Goal: Information Seeking & Learning: Learn about a topic

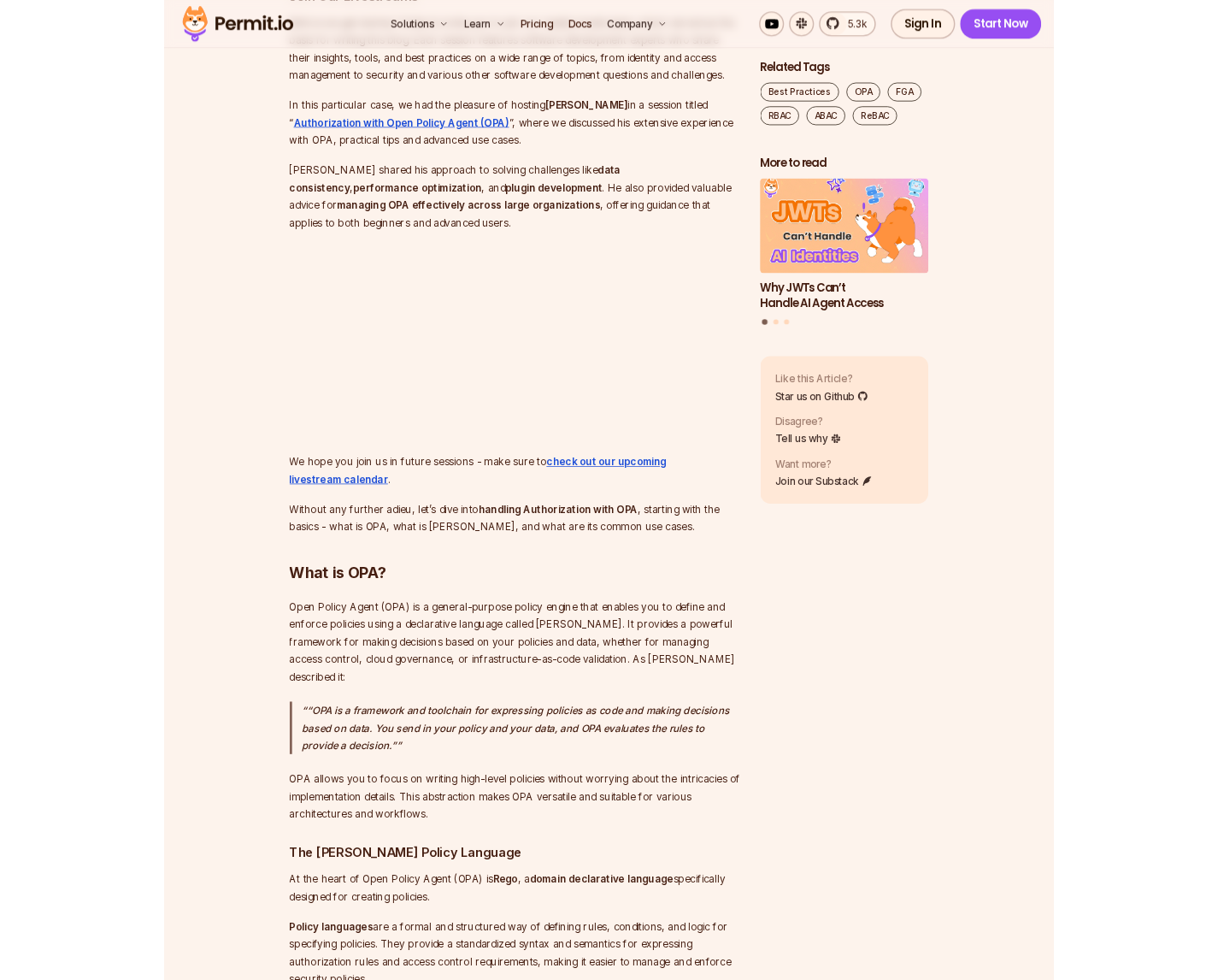
scroll to position [1645, 0]
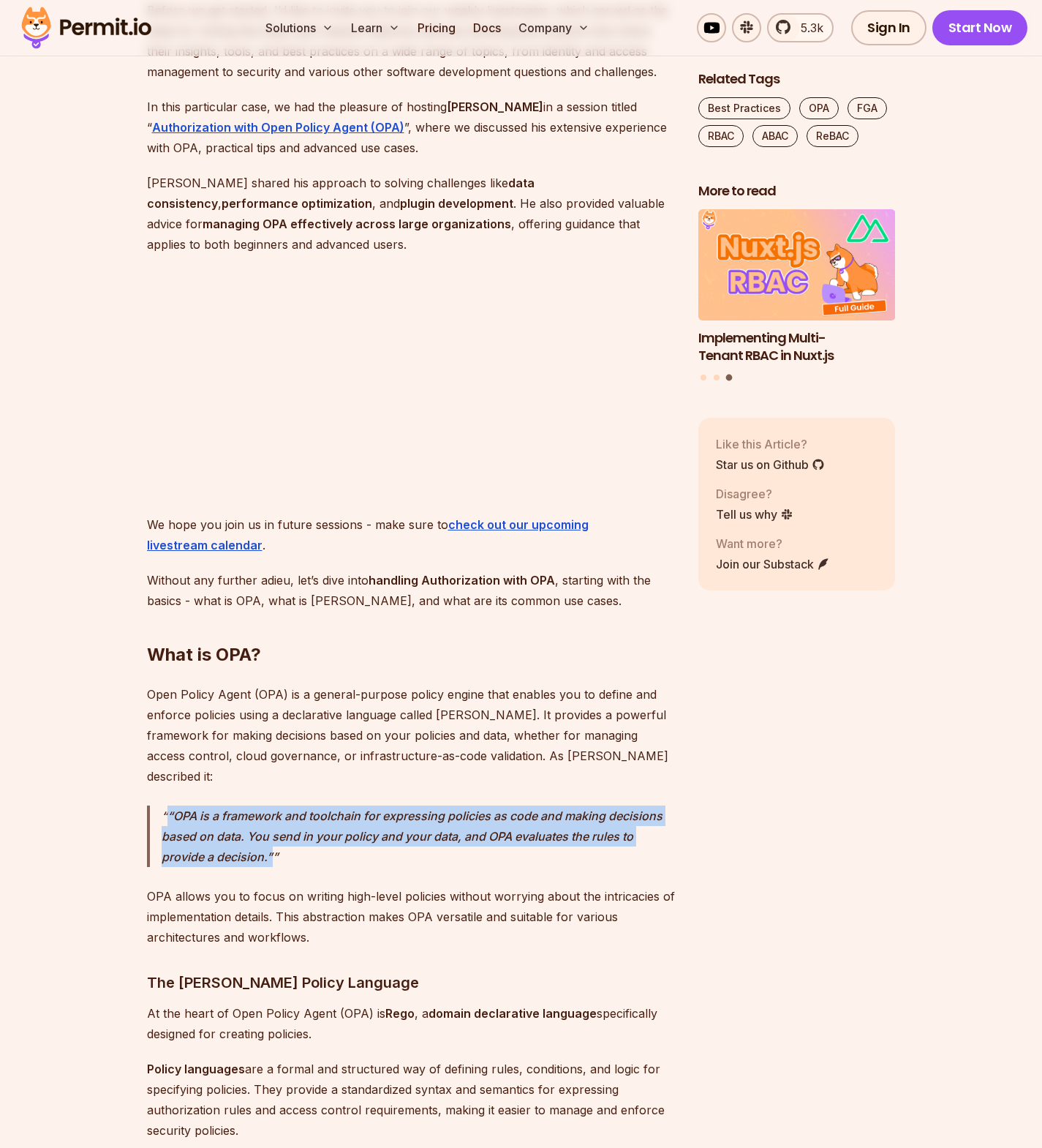
drag, startPoint x: 280, startPoint y: 837, endPoint x: 155, endPoint y: 794, distance: 132.2
click at [155, 805] on blockquote "“OPA is a framework and toolchain for expressing policies as code and making de…" at bounding box center [411, 836] width 528 height 61
copy p "“OPA is a framework and toolchain for expressing policies as code and making de…"
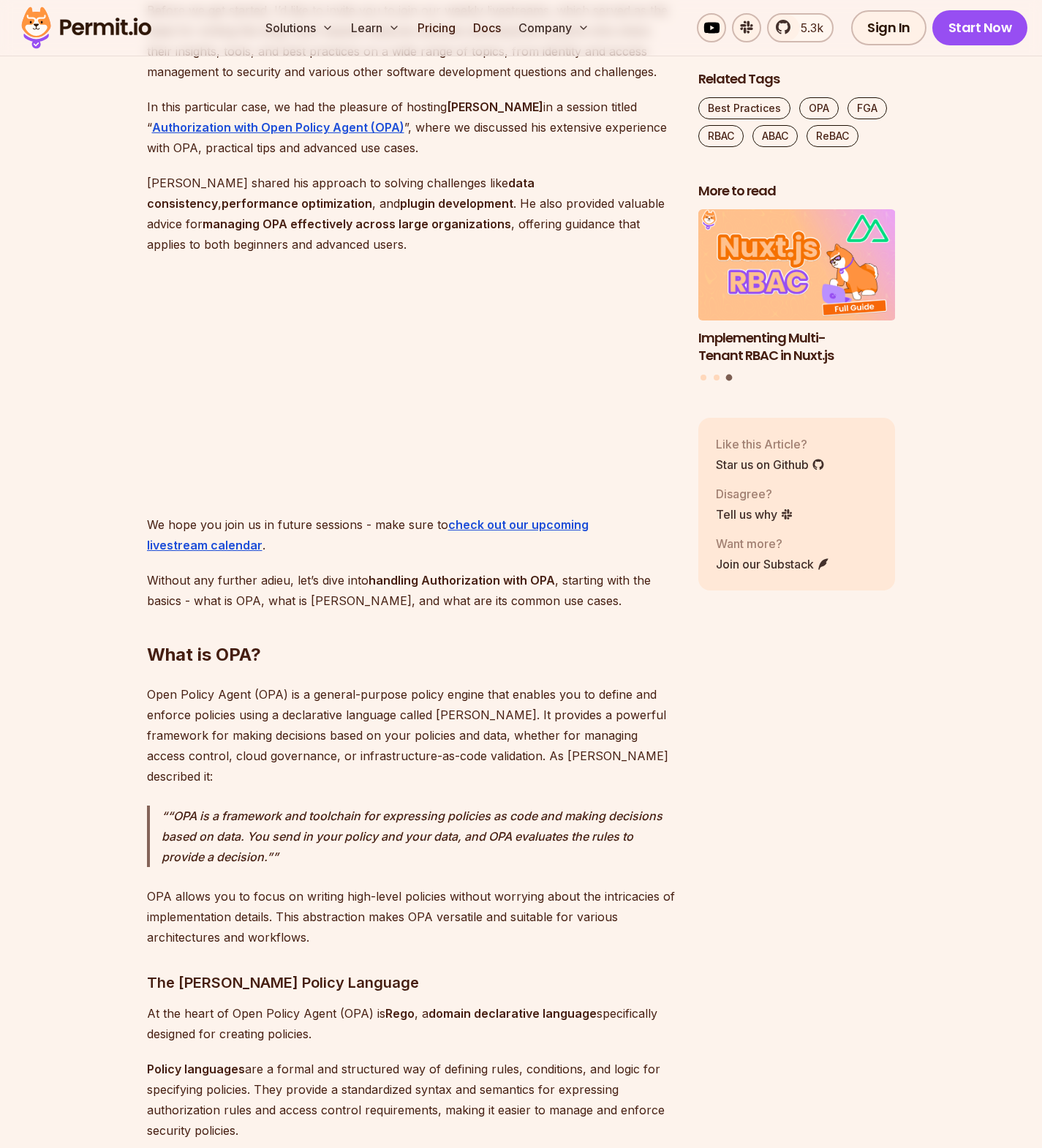
click at [315, 834] on p "“OPA is a framework and toolchain for expressing policies as code and making de…" at bounding box center [418, 836] width 513 height 61
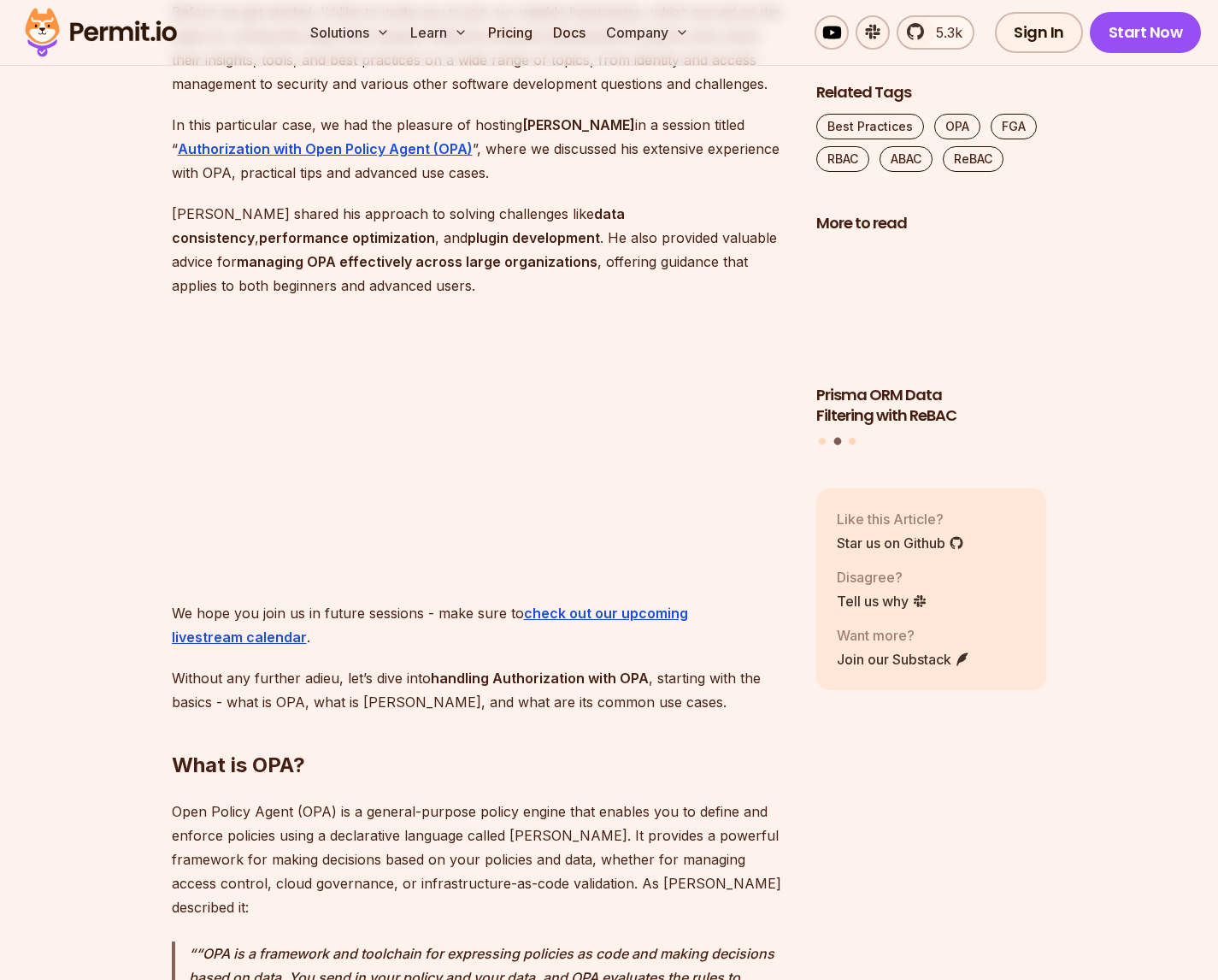
scroll to position [1850, 0]
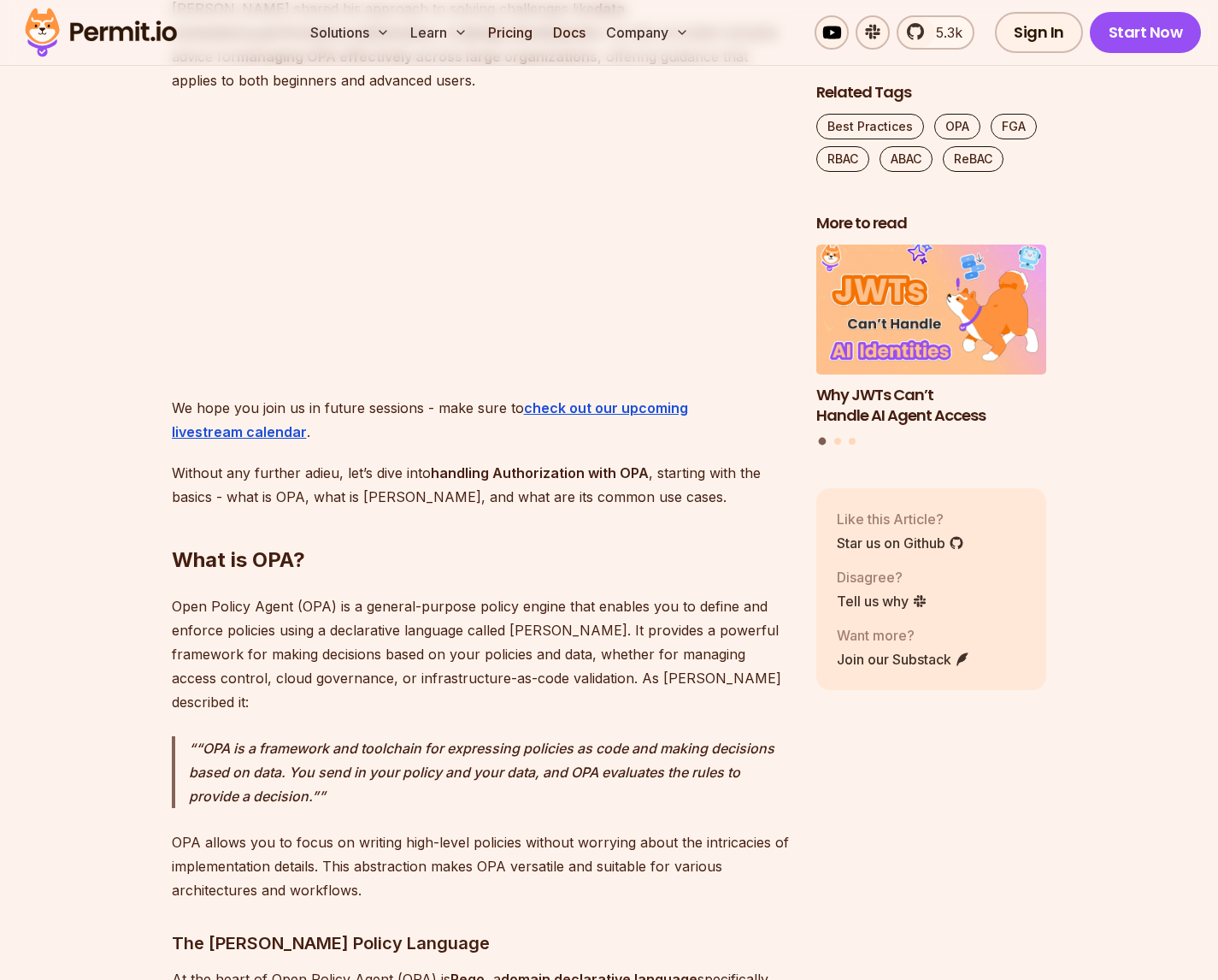
click at [785, 487] on h2 "What is OPA?" at bounding box center [480, 526] width 617 height 96
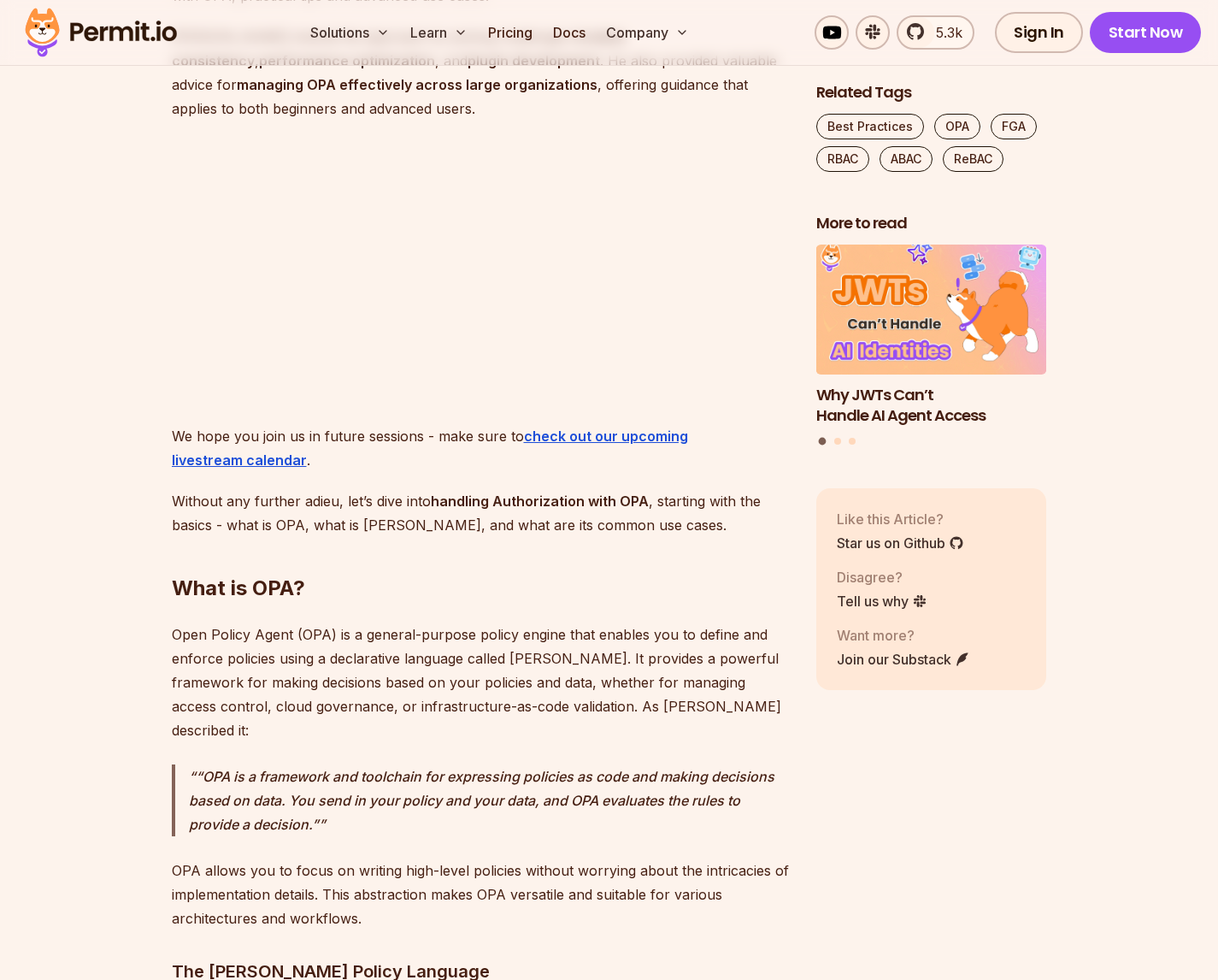
scroll to position [1791, 0]
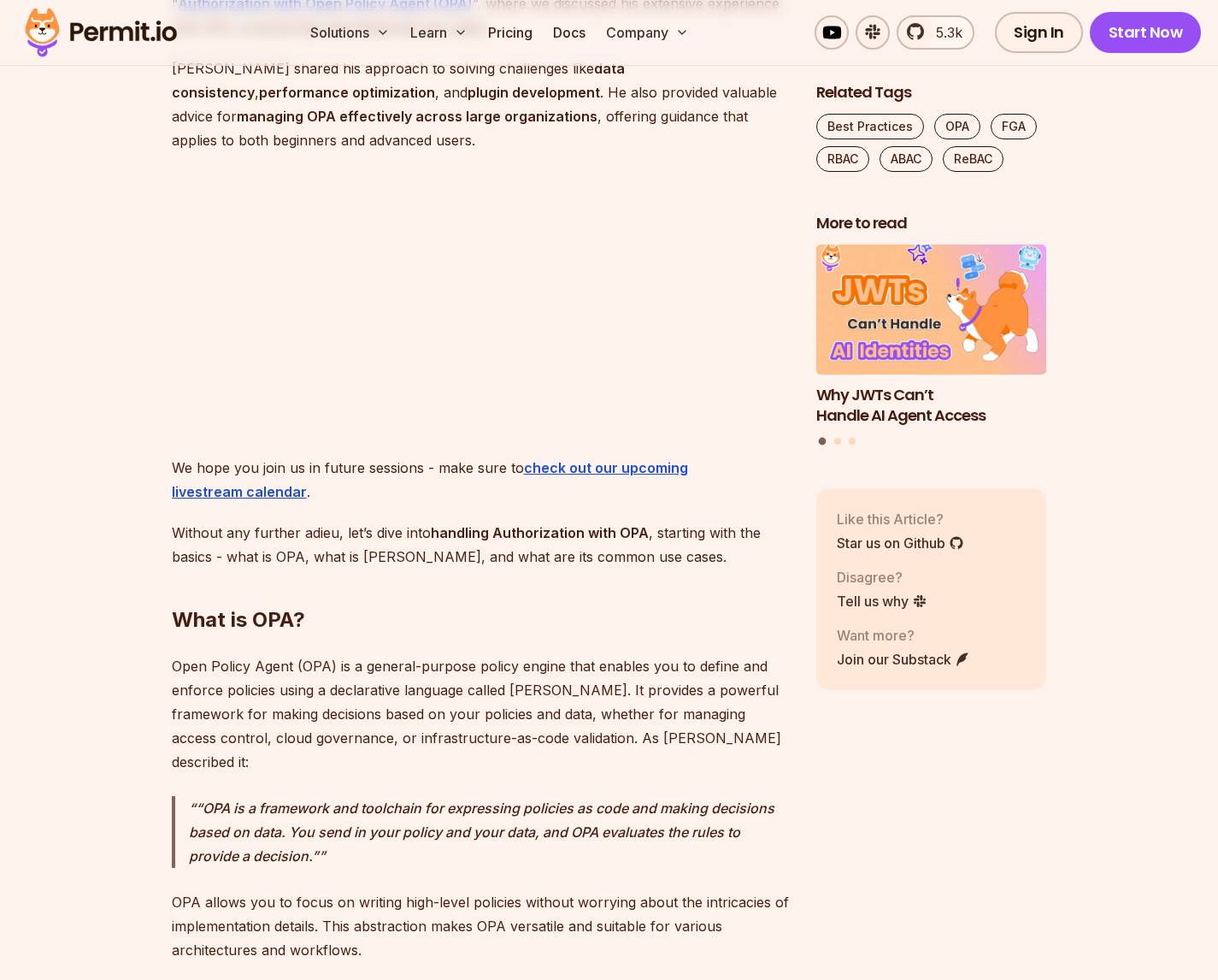
click at [838, 443] on button "Go to slide 2" at bounding box center [837, 441] width 7 height 7
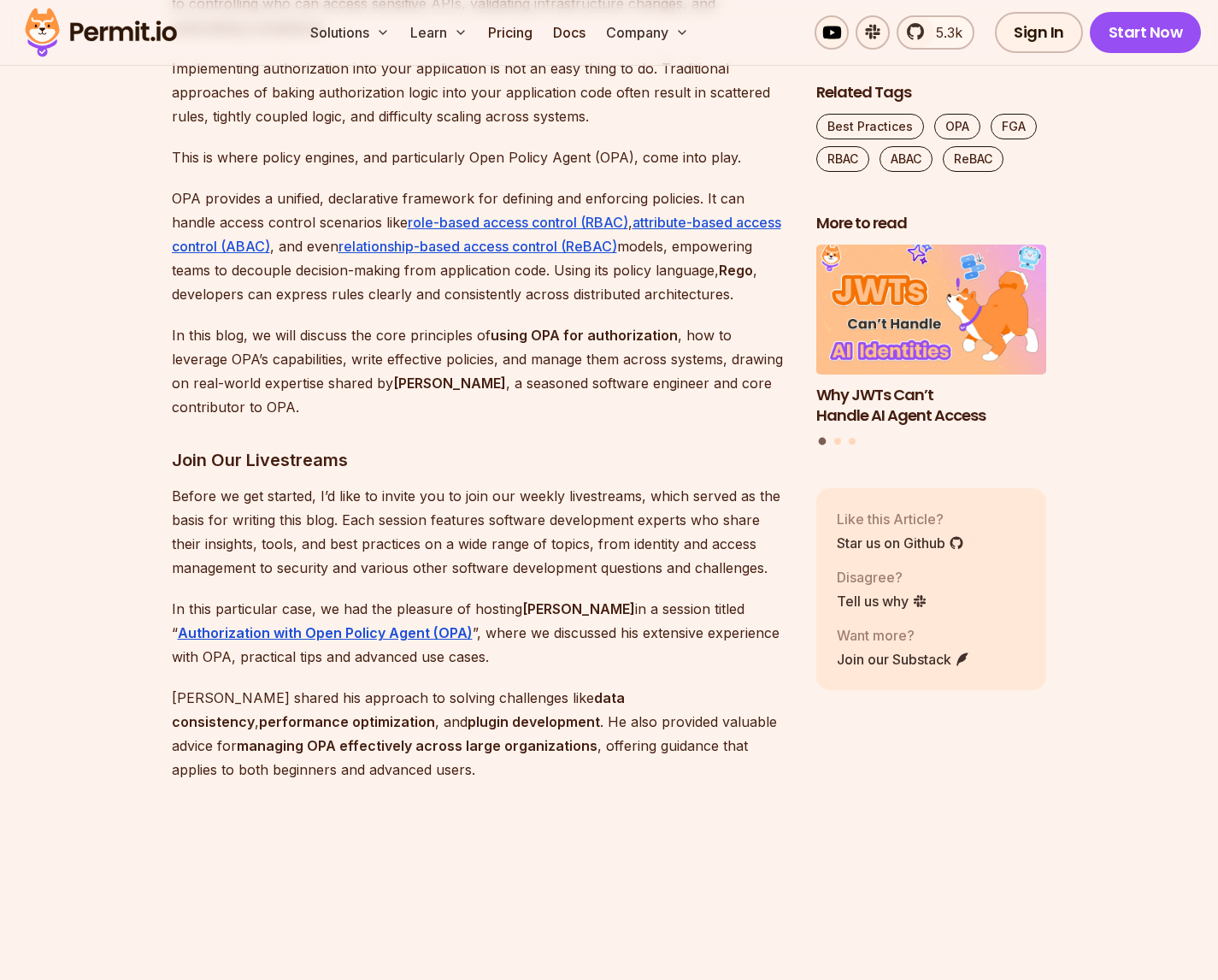
scroll to position [1163, 0]
